Goal: Information Seeking & Learning: Learn about a topic

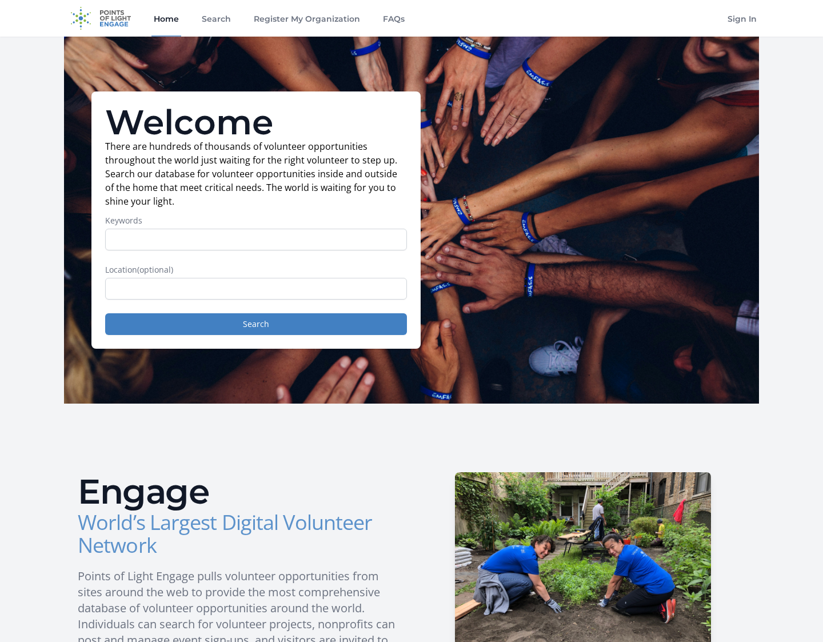
click at [18, 217] on main "Welcome There are hundreds of thousands of volunteer opportunities throughout t…" at bounding box center [411, 634] width 823 height 1194
click at [244, 235] on input "Keywords" at bounding box center [256, 240] width 302 height 22
type input "community"
click at [230, 291] on input "text" at bounding box center [256, 289] width 302 height 22
type input "n"
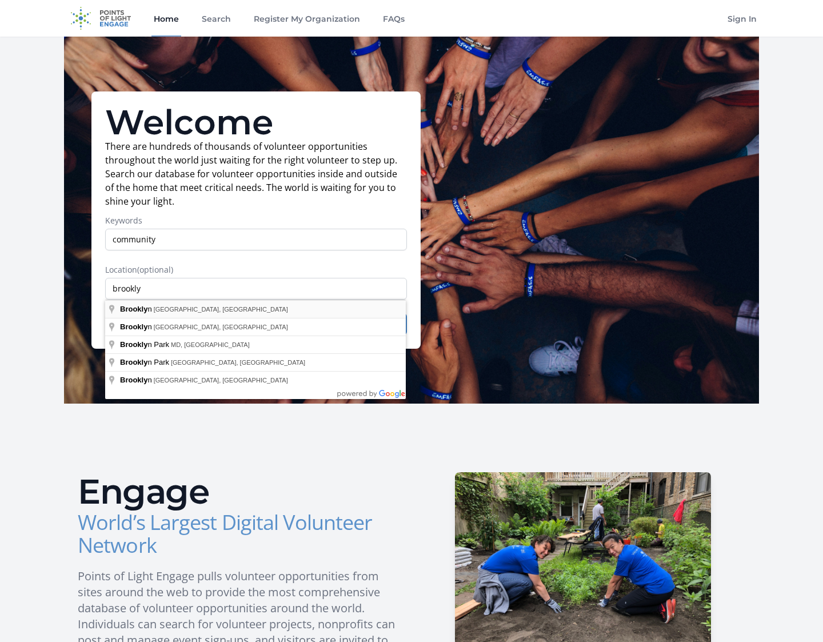
type input "[GEOGRAPHIC_DATA], [GEOGRAPHIC_DATA], [GEOGRAPHIC_DATA]"
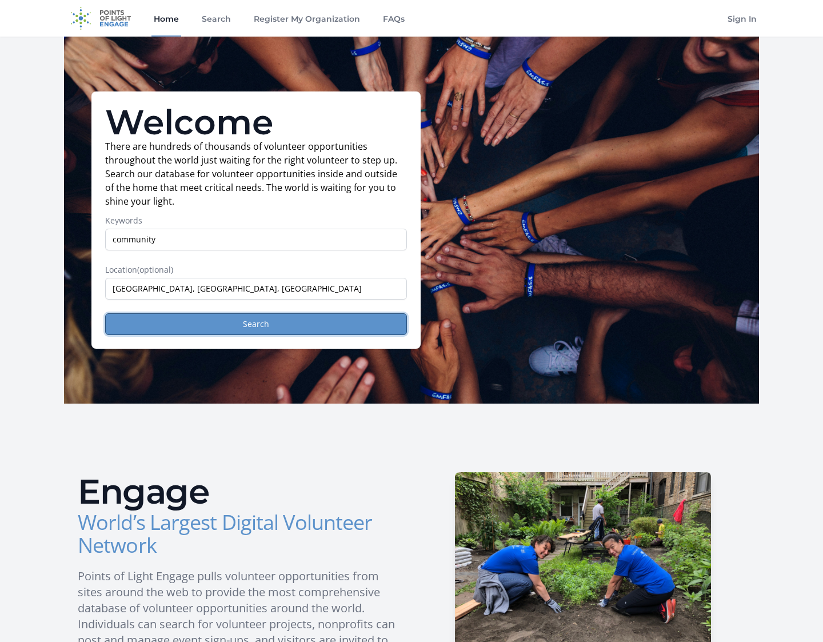
click at [255, 322] on button "Search" at bounding box center [256, 324] width 302 height 22
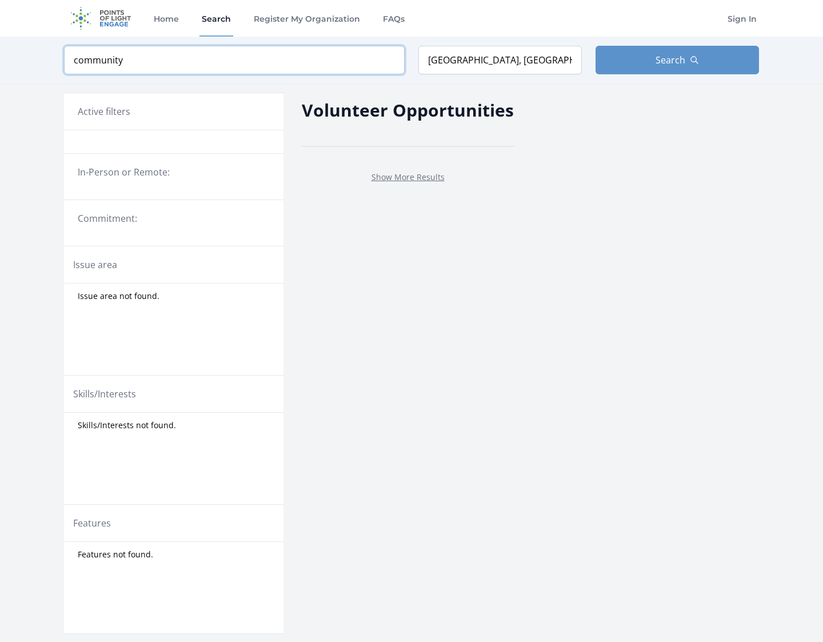
drag, startPoint x: 147, startPoint y: 70, endPoint x: 51, endPoint y: 60, distance: 96.0
click at [51, 60] on div "Keyword community Location Brooklyn, NY, USA Search" at bounding box center [411, 60] width 731 height 47
type input "E"
click button "submit" at bounding box center [0, 0] width 0 height 0
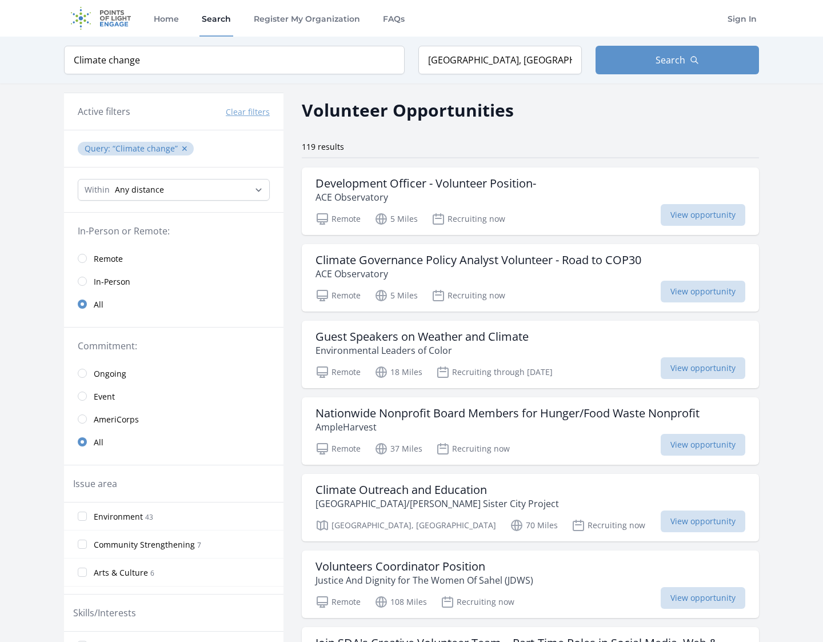
click at [608, 202] on div "Development Officer - Volunteer Position- ACE Observatory" at bounding box center [530, 190] width 430 height 27
click at [426, 345] on p "Environmental Leaders of Color" at bounding box center [421, 350] width 213 height 14
type input "E"
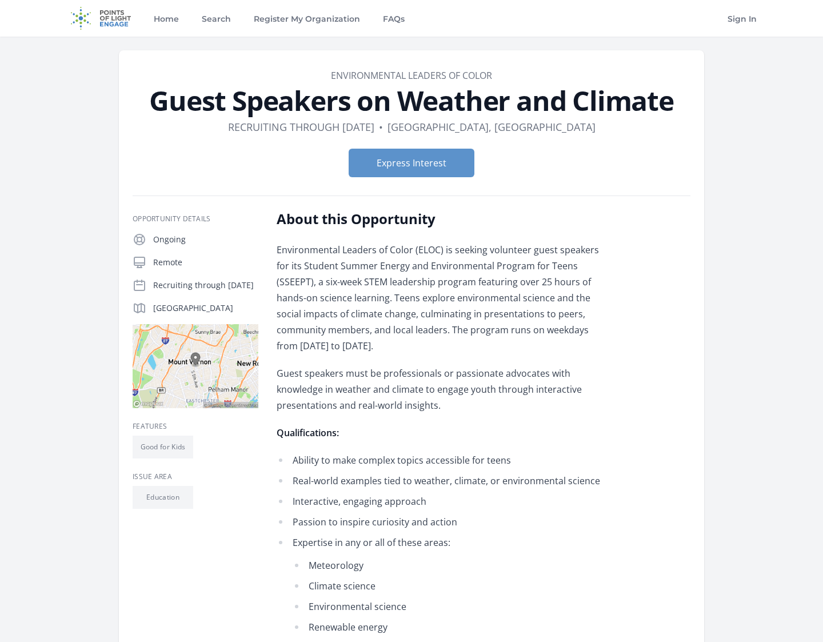
click at [96, 13] on img at bounding box center [101, 18] width 74 height 37
